Goal: Transaction & Acquisition: Download file/media

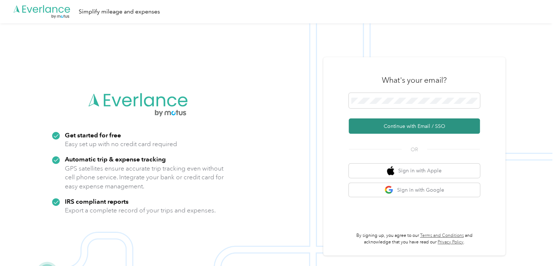
click at [418, 126] on button "Continue with Email / SSO" at bounding box center [413, 125] width 131 height 15
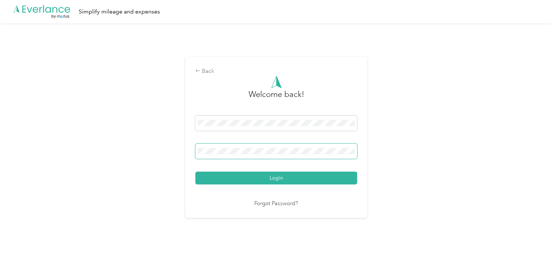
click at [195, 171] on button "Login" at bounding box center [276, 177] width 162 height 13
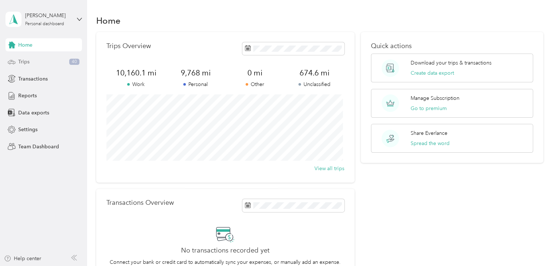
click at [35, 60] on div "Trips 40" at bounding box center [43, 61] width 76 height 13
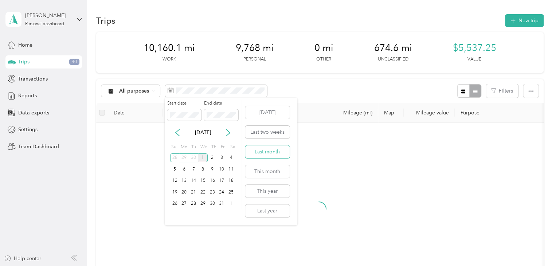
click at [268, 151] on button "Last month" at bounding box center [267, 151] width 44 height 13
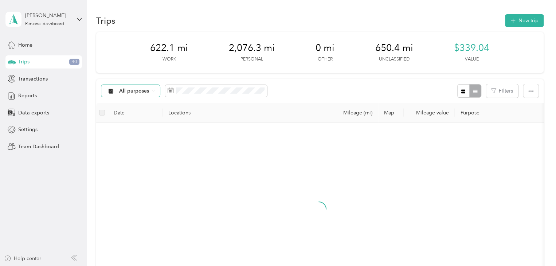
click at [147, 92] on span "All purposes" at bounding box center [134, 90] width 30 height 5
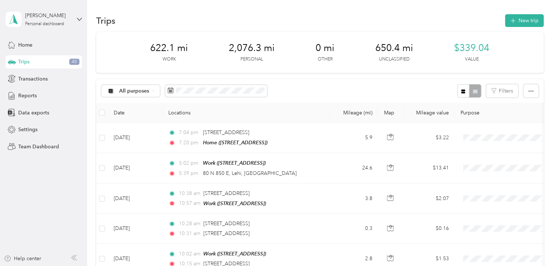
click at [139, 118] on span "Unclassified" at bounding box center [148, 114] width 59 height 8
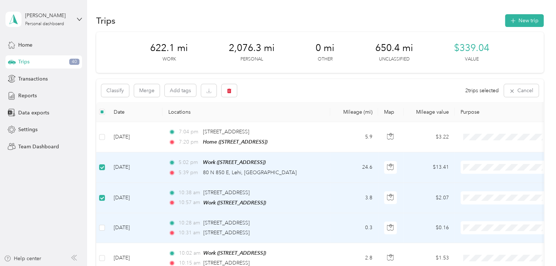
click at [96, 226] on td at bounding box center [102, 228] width 12 height 30
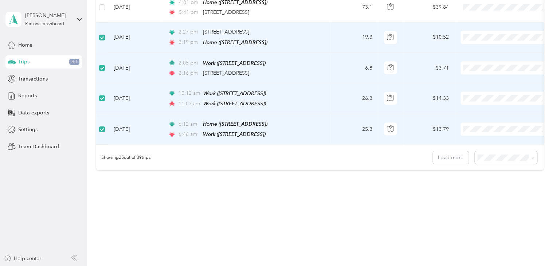
scroll to position [735, 0]
click at [453, 153] on button "Load more" at bounding box center [450, 156] width 36 height 13
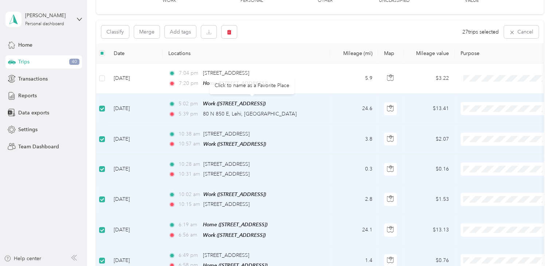
scroll to position [0, 0]
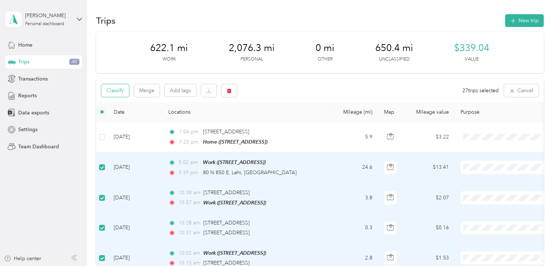
click at [118, 90] on button "Classify" at bounding box center [115, 90] width 28 height 13
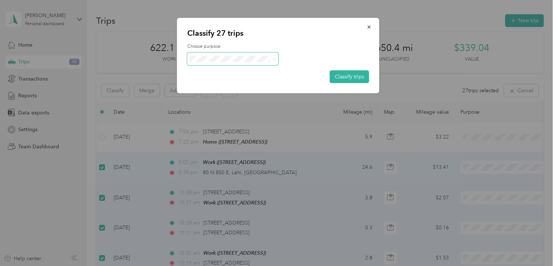
click at [275, 57] on span at bounding box center [232, 58] width 91 height 13
click at [273, 60] on icon at bounding box center [273, 59] width 3 height 3
click at [234, 71] on span "Work" at bounding box center [239, 71] width 68 height 8
click at [352, 75] on button "Classify trips" at bounding box center [348, 76] width 39 height 13
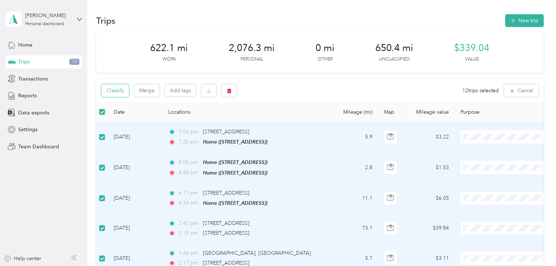
click at [120, 92] on button "Classify" at bounding box center [115, 90] width 28 height 13
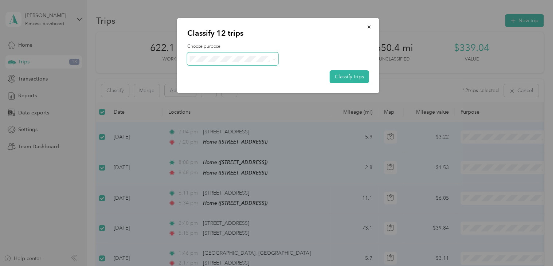
click at [273, 59] on icon at bounding box center [273, 59] width 3 height 3
click at [247, 82] on span "Personal" at bounding box center [239, 85] width 68 height 8
click at [349, 76] on button "Classify trips" at bounding box center [348, 76] width 39 height 13
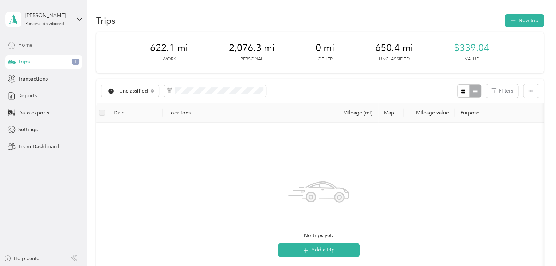
click at [39, 46] on div "Home" at bounding box center [43, 44] width 76 height 13
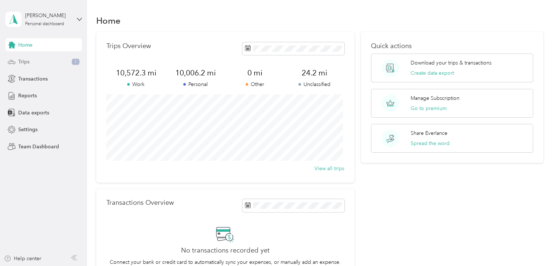
click at [42, 60] on div "Trips 1" at bounding box center [43, 61] width 76 height 13
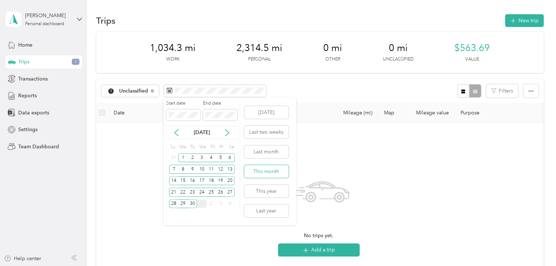
click at [264, 175] on button "This month" at bounding box center [266, 171] width 44 height 13
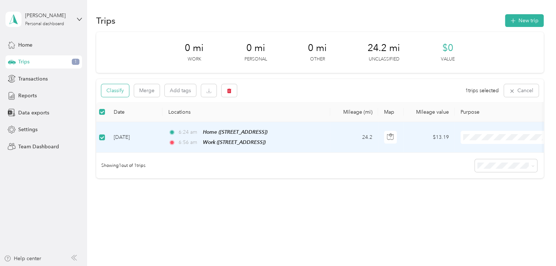
click at [119, 91] on button "Classify" at bounding box center [115, 90] width 28 height 13
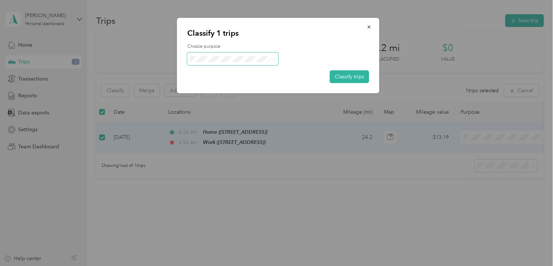
click at [201, 62] on span at bounding box center [232, 58] width 91 height 13
click at [273, 60] on icon at bounding box center [273, 59] width 3 height 3
click at [224, 73] on span "Work" at bounding box center [239, 72] width 68 height 8
click at [344, 74] on button "Classify trips" at bounding box center [348, 76] width 39 height 13
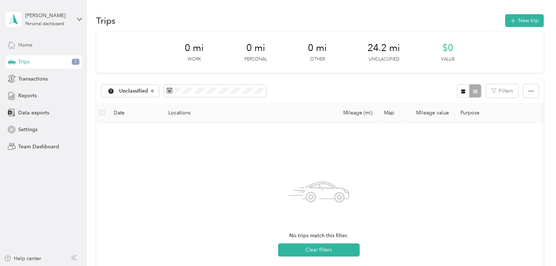
click at [32, 46] on div "Home" at bounding box center [43, 44] width 76 height 13
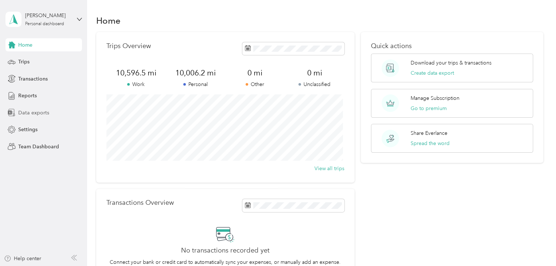
click at [24, 114] on span "Data exports" at bounding box center [33, 113] width 31 height 8
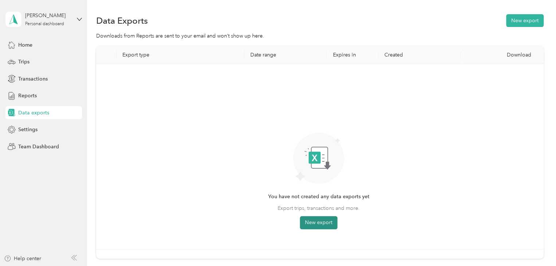
click at [328, 222] on button "New export" at bounding box center [318, 222] width 37 height 13
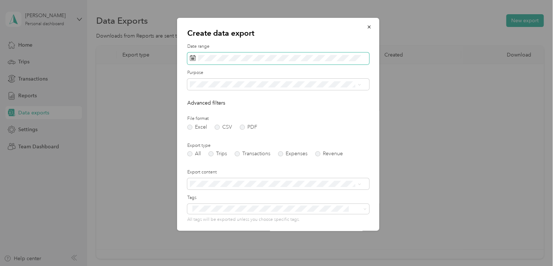
click at [248, 54] on span at bounding box center [278, 58] width 182 height 12
click at [191, 57] on icon at bounding box center [193, 58] width 6 height 6
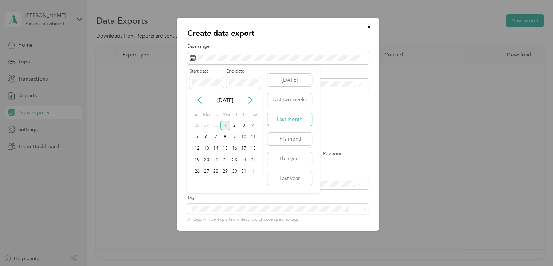
click at [285, 122] on button "Last month" at bounding box center [289, 119] width 44 height 13
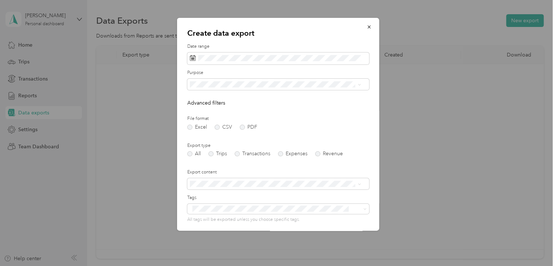
click at [315, 105] on li "Work" at bounding box center [275, 106] width 176 height 13
click at [213, 152] on label "Trips" at bounding box center [217, 153] width 19 height 5
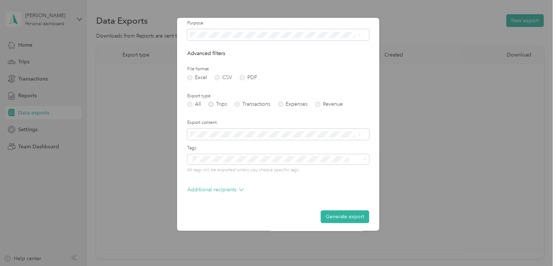
scroll to position [52, 0]
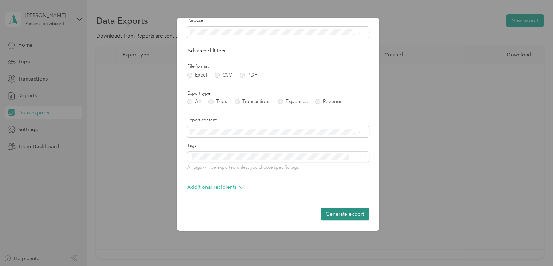
click at [334, 213] on button "Generate export" at bounding box center [344, 214] width 48 height 13
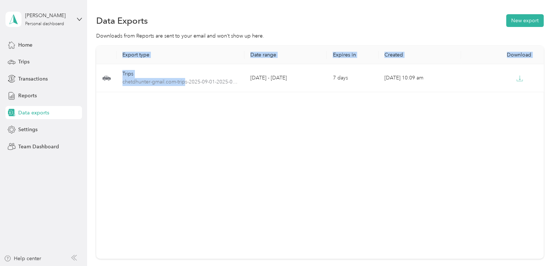
drag, startPoint x: 185, startPoint y: 82, endPoint x: 640, endPoint y: 38, distance: 457.6
click at [552, 38] on html "[PERSON_NAME] Personal dashboard Home Trips Transactions Reports Data exports S…" at bounding box center [276, 133] width 552 height 266
click at [381, 177] on div "Export type Date range Expires in Created Download Trips chetdhunter-gmail.com-…" at bounding box center [319, 152] width 447 height 213
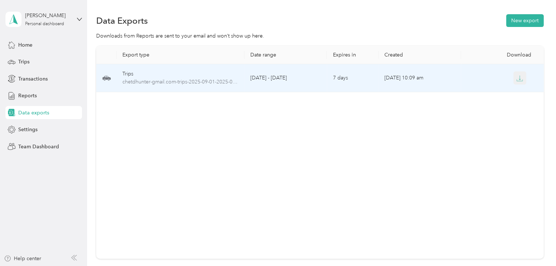
click at [517, 78] on icon "button" at bounding box center [519, 78] width 7 height 7
